Goal: Task Accomplishment & Management: Use online tool/utility

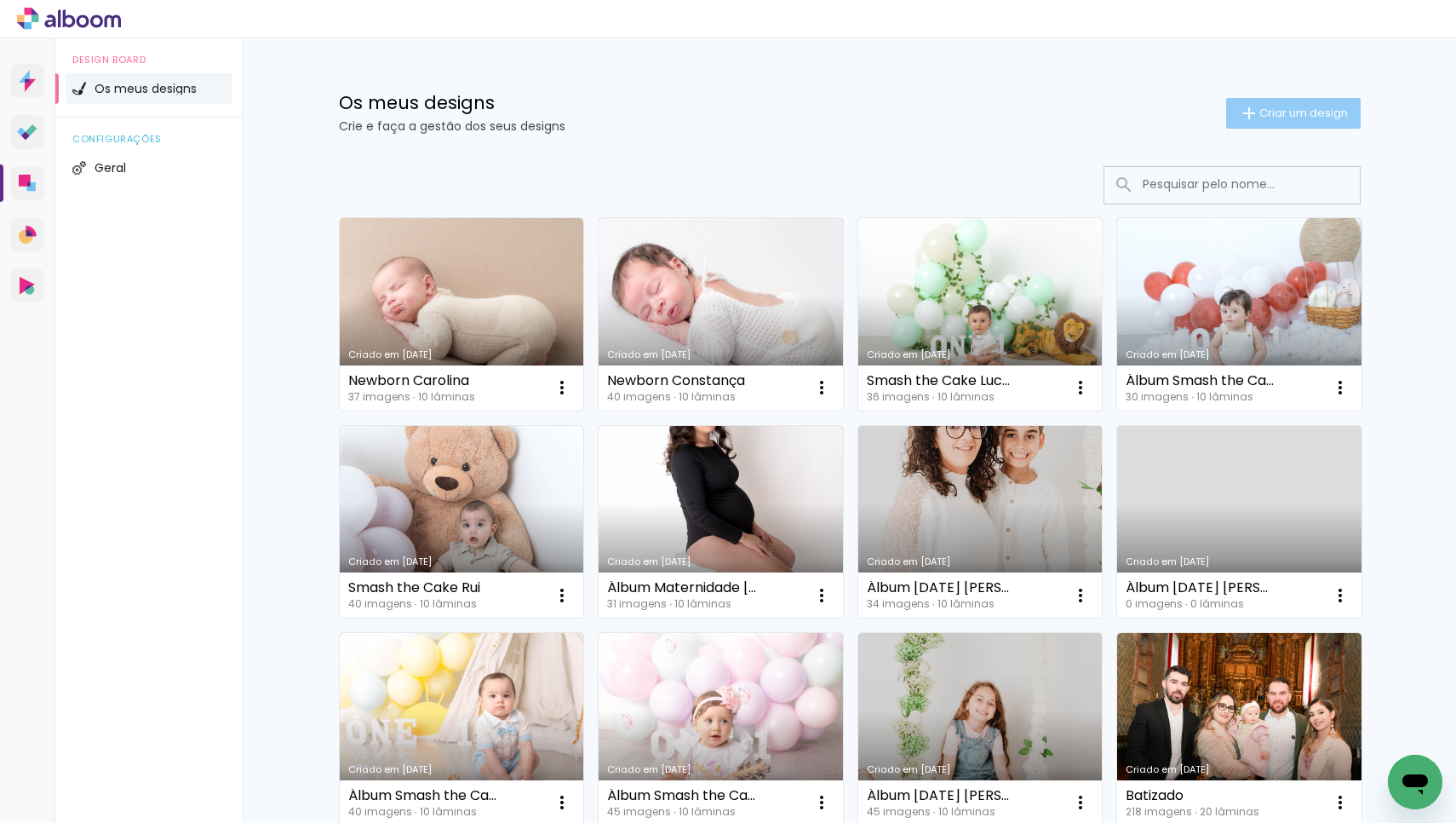
click at [1238, 126] on paper-button "Criar um design" at bounding box center [1294, 113] width 135 height 31
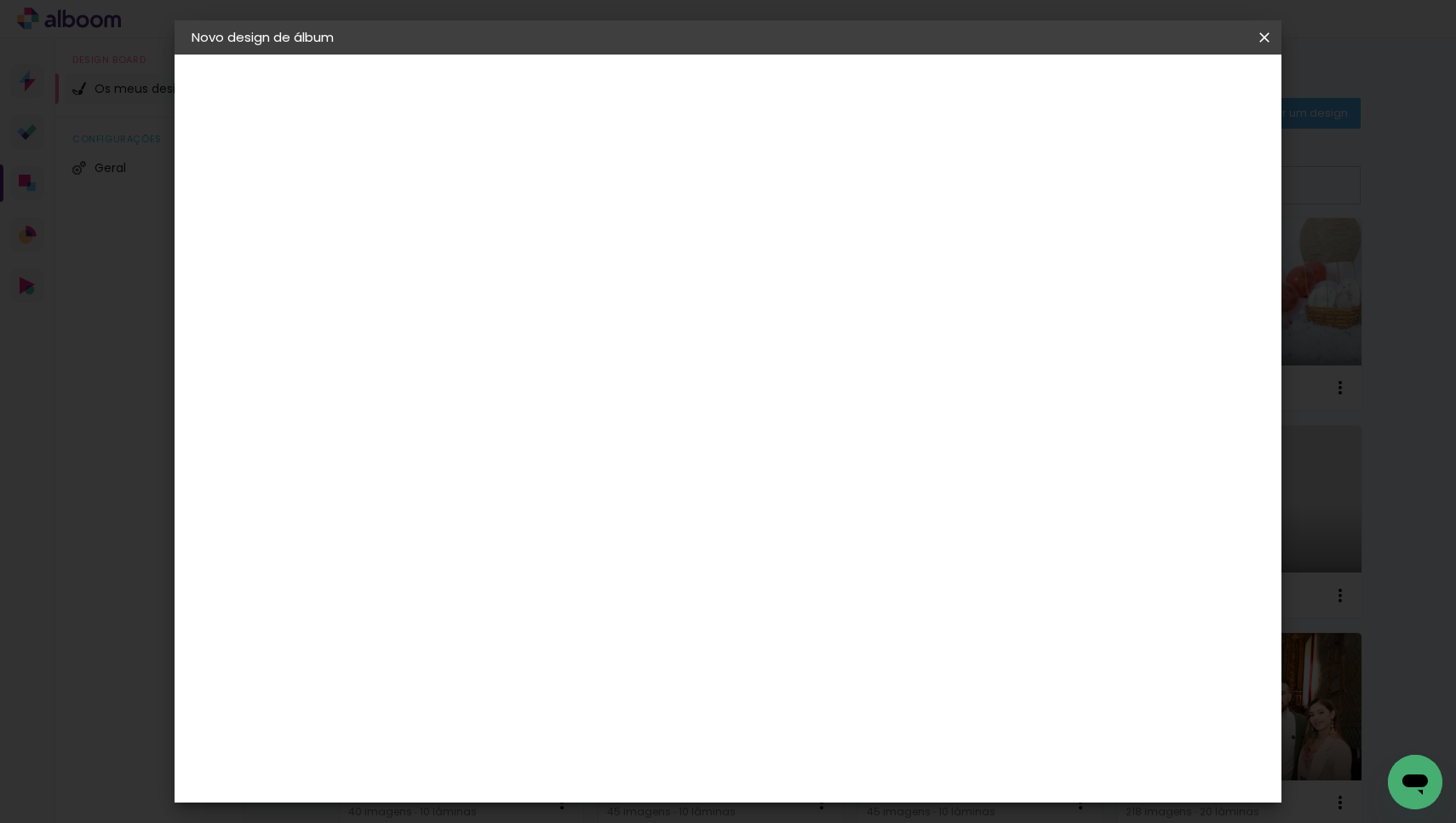
click at [476, 247] on paper-input-container "Título do álbum" at bounding box center [470, 230] width 12 height 44
type input "Newborn Tiago"
click at [645, 93] on paper-button "Avançar" at bounding box center [603, 90] width 84 height 29
click at [570, 383] on div "DreambooksPro" at bounding box center [514, 385] width 111 height 14
click at [0, 0] on slot "Tamanho Livre" at bounding box center [0, 0] width 0 height 0
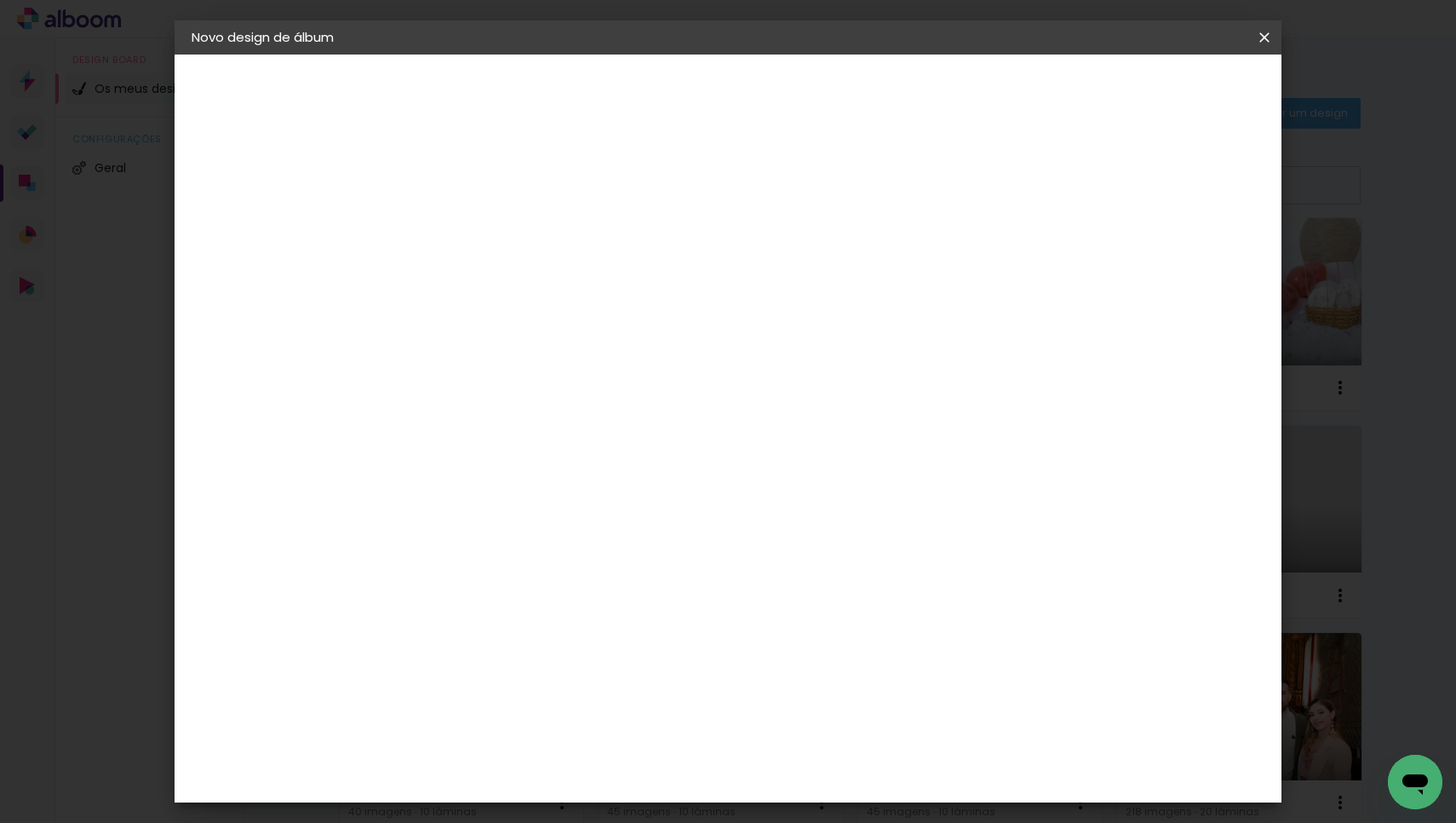
click at [570, 389] on div "DreambooksPro" at bounding box center [514, 385] width 111 height 14
click at [0, 0] on slot "Avançar" at bounding box center [0, 0] width 0 height 0
click at [536, 284] on input "text" at bounding box center [503, 297] width 67 height 26
click at [837, 290] on paper-item "Álbum" at bounding box center [839, 283] width 341 height 34
type input "Álbum"
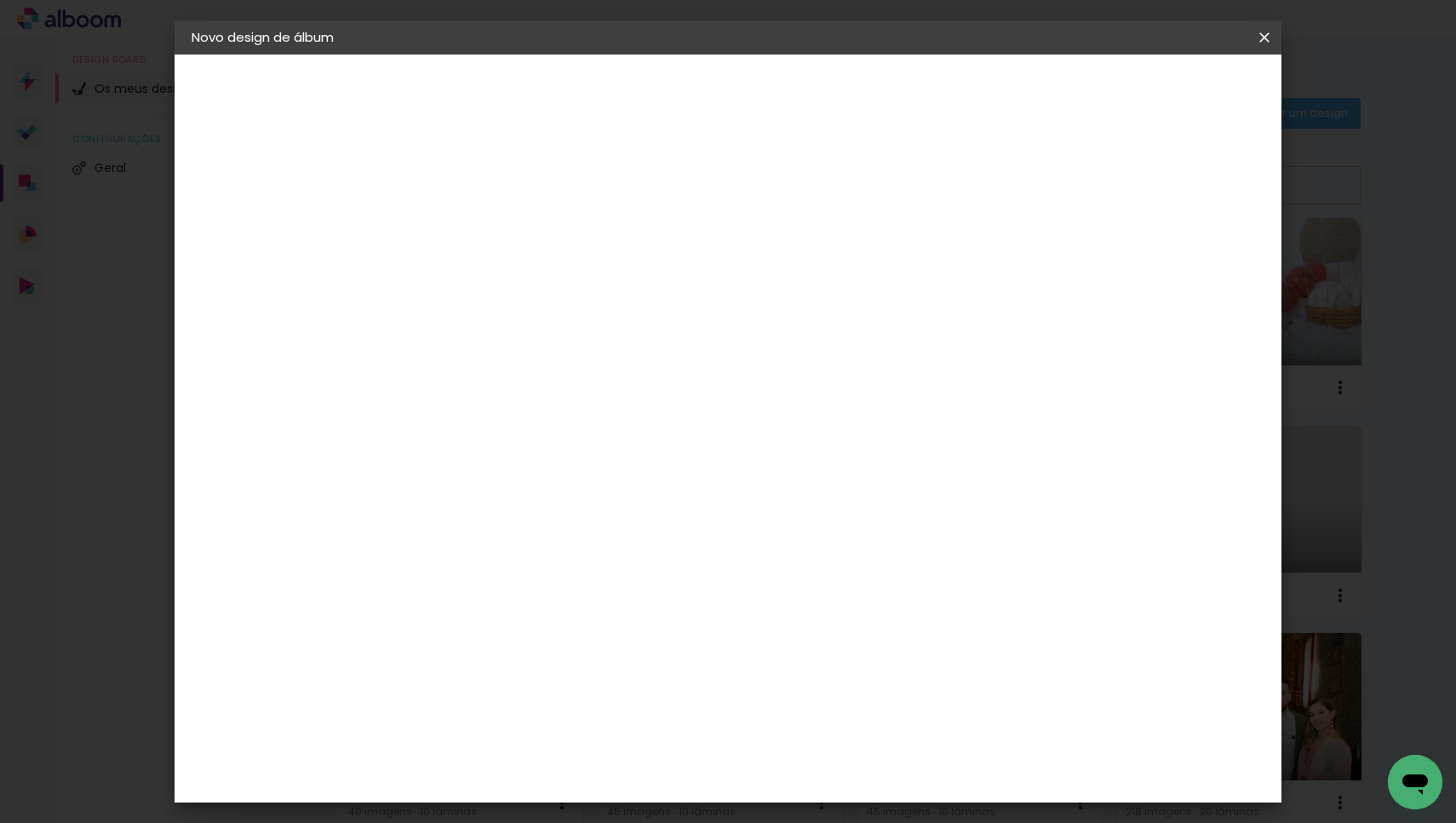
scroll to position [141, 0]
click at [585, 632] on span "20 × 20" at bounding box center [545, 649] width 79 height 35
click at [0, 0] on slot "Avançar" at bounding box center [0, 0] width 0 height 0
click at [1171, 92] on span "Iniciar design" at bounding box center [1132, 91] width 78 height 12
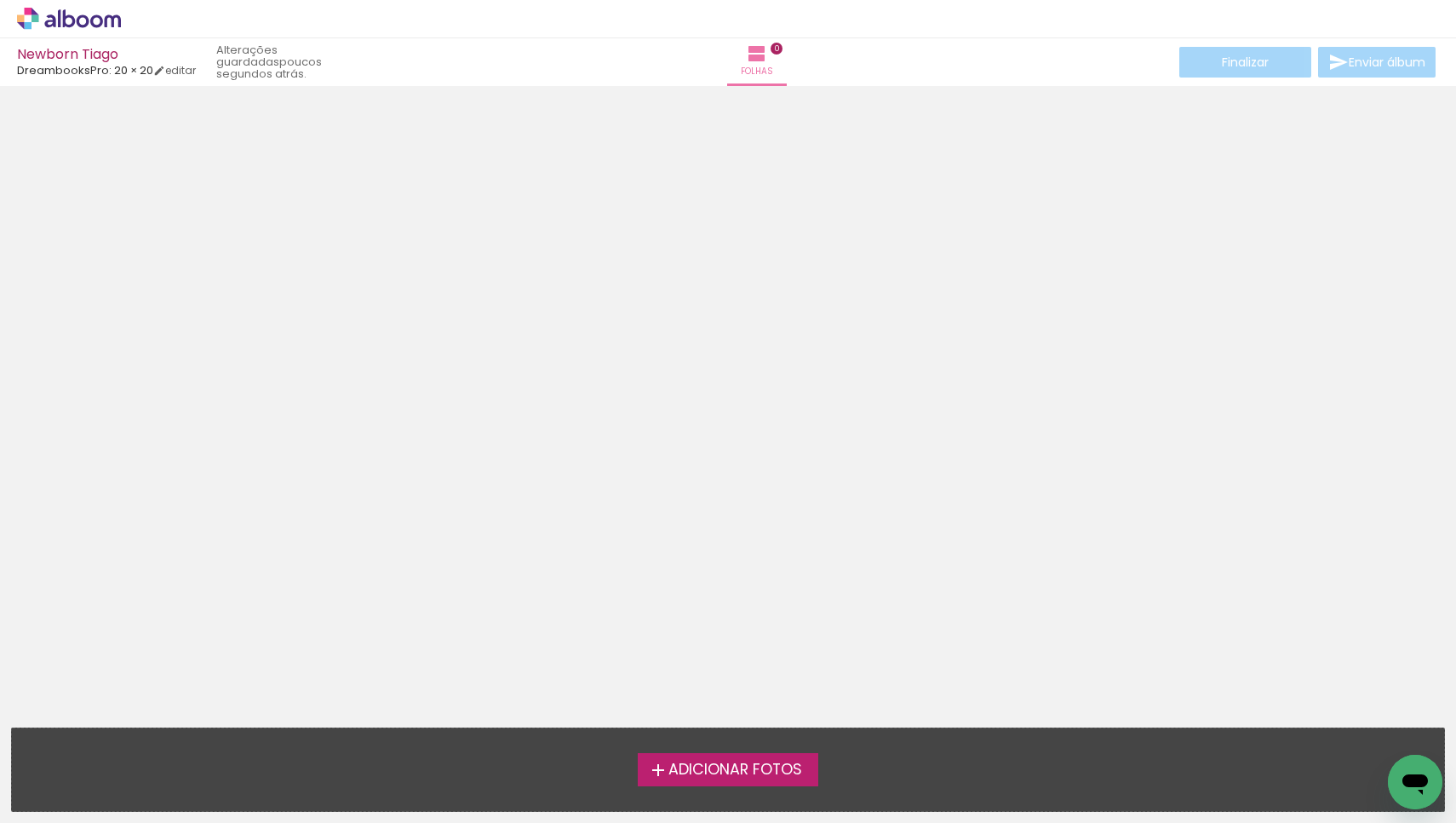
click at [703, 766] on span "Adicionar Fotos" at bounding box center [735, 769] width 134 height 15
click at [0, 0] on input "file" at bounding box center [0, 0] width 0 height 0
